Goal: Information Seeking & Learning: Get advice/opinions

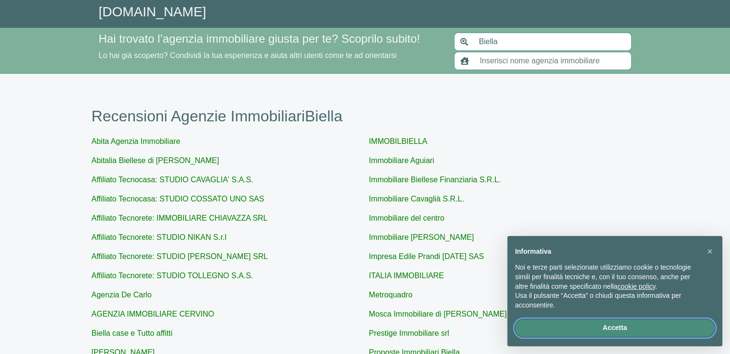
click at [613, 331] on button "Accetta" at bounding box center [615, 328] width 200 height 17
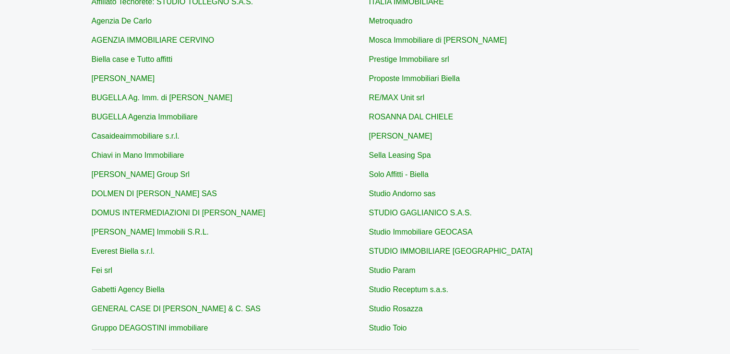
scroll to position [286, 0]
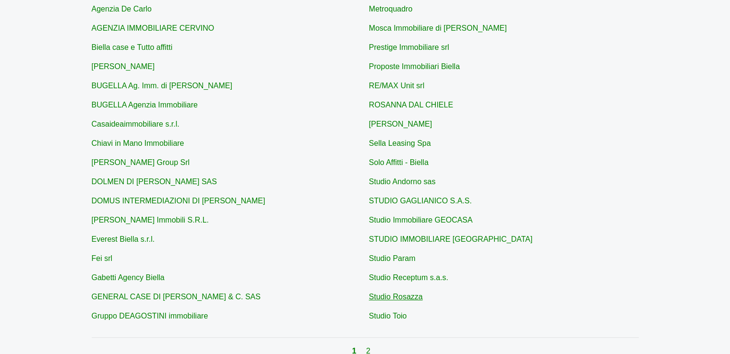
click at [418, 296] on link "Studio Rosazza" at bounding box center [396, 297] width 54 height 8
type input "Studio Rosazza"
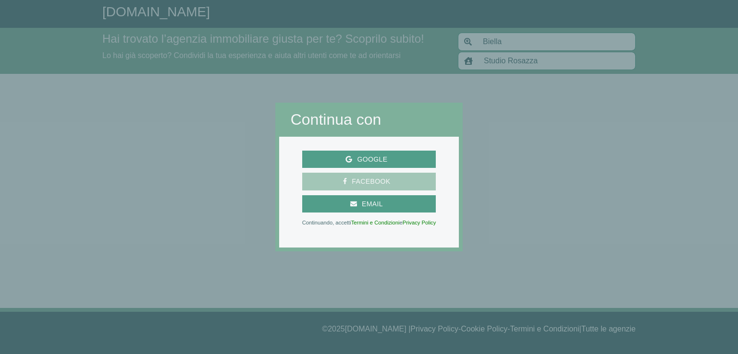
click at [371, 182] on span "Facebook" at bounding box center [371, 182] width 48 height 12
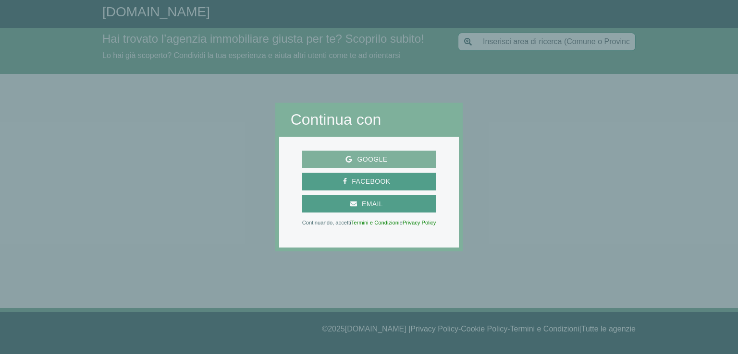
click at [370, 159] on span "Google" at bounding box center [372, 160] width 40 height 12
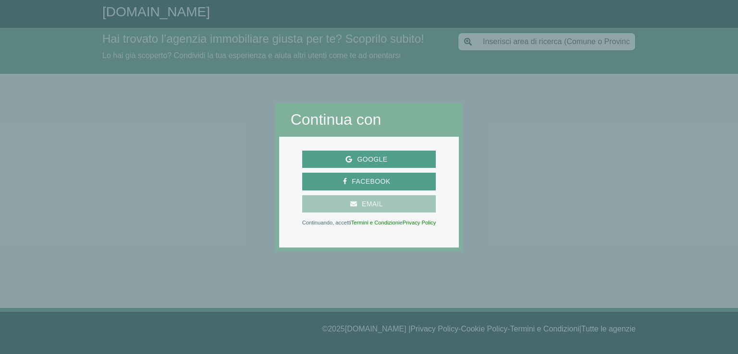
click at [378, 206] on span "Email" at bounding box center [372, 204] width 31 height 12
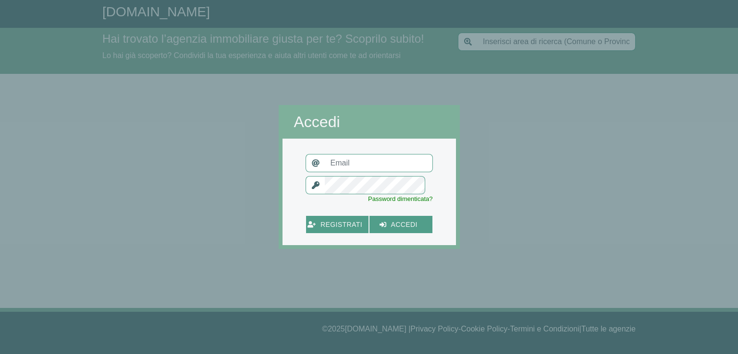
click at [596, 153] on div at bounding box center [599, 177] width 279 height 354
